Goal: Find specific page/section: Find specific page/section

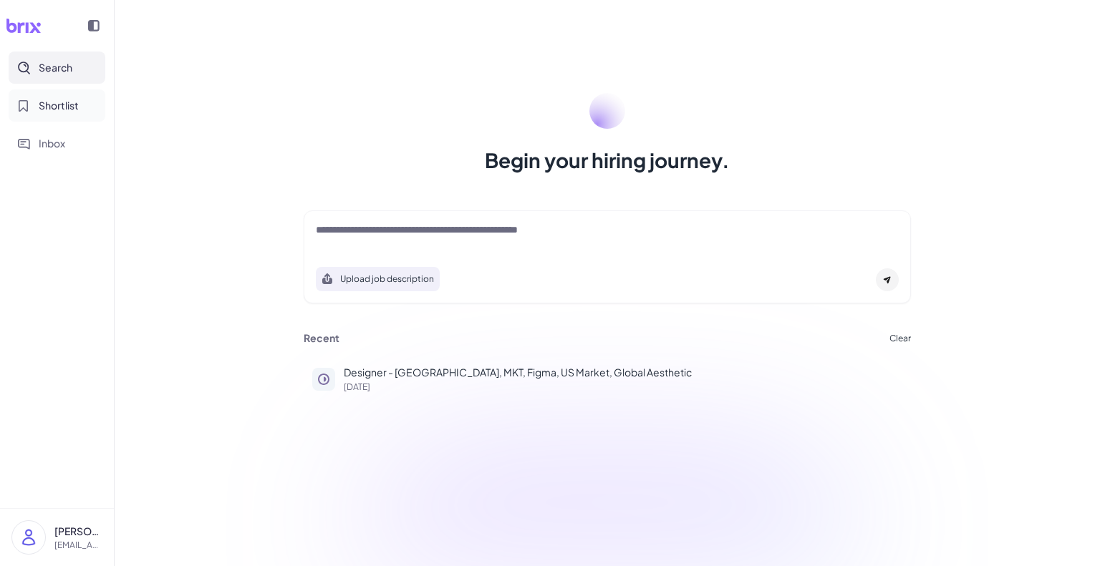
click at [57, 99] on span "Shortlist" at bounding box center [59, 105] width 40 height 15
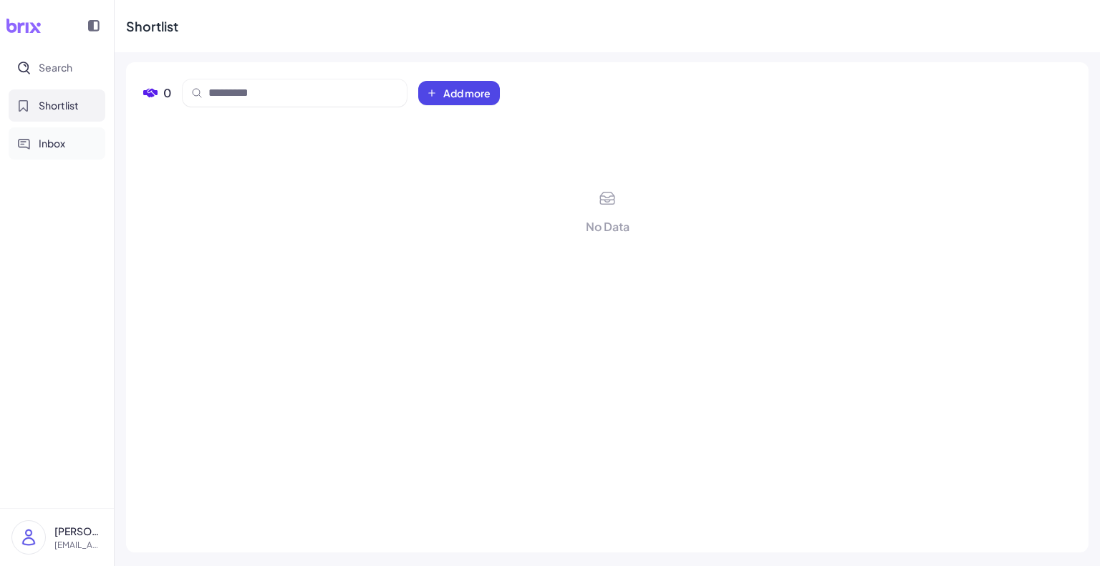
click at [48, 158] on button "Inbox" at bounding box center [57, 143] width 97 height 32
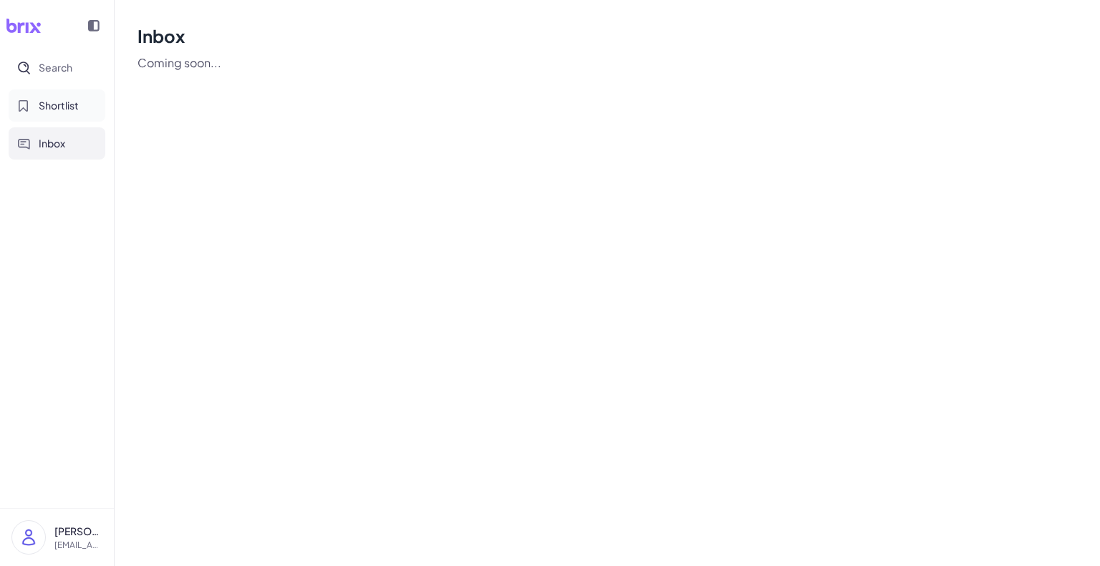
click at [49, 118] on button "Shortlist" at bounding box center [57, 106] width 97 height 32
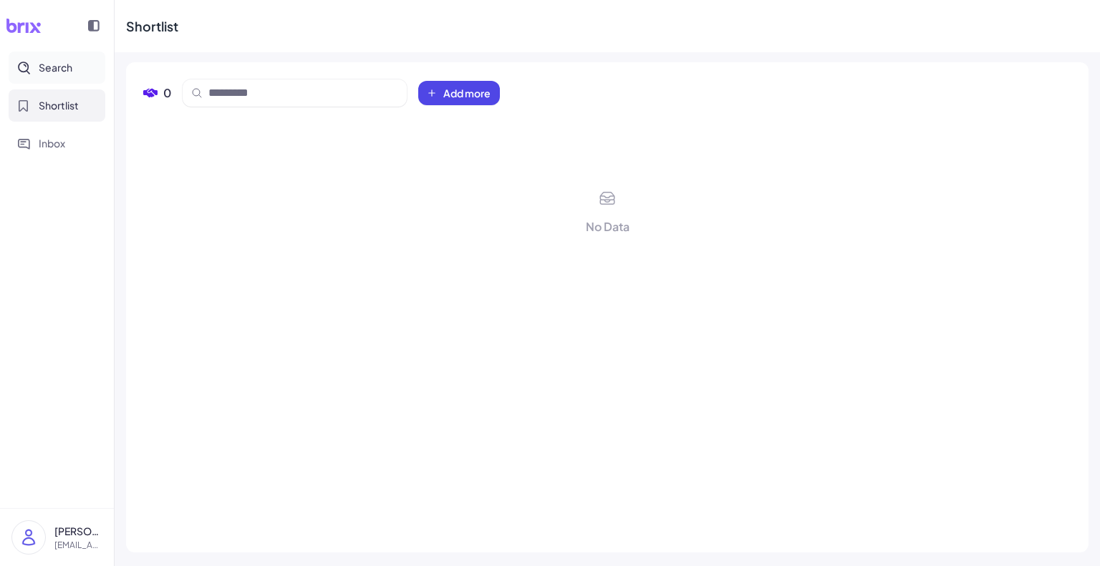
click at [66, 69] on span "Search" at bounding box center [56, 67] width 34 height 15
